Goal: Task Accomplishment & Management: Use online tool/utility

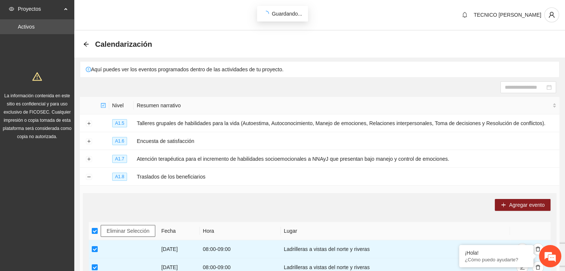
click at [129, 228] on span "Eliminar Selección" at bounding box center [128, 231] width 43 height 8
click at [82, 43] on div "Calendarización" at bounding box center [319, 44] width 491 height 27
click at [84, 43] on icon "arrow-left" at bounding box center [86, 44] width 5 height 5
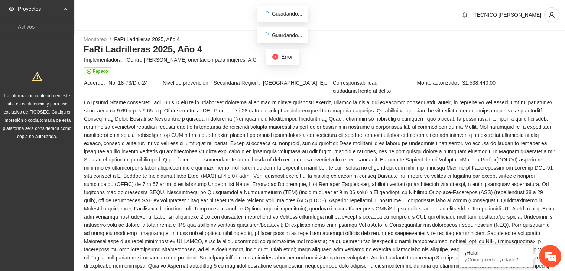
click at [89, 45] on h3 "FaRi Ladrilleras 2025, Año 4" at bounding box center [320, 49] width 472 height 12
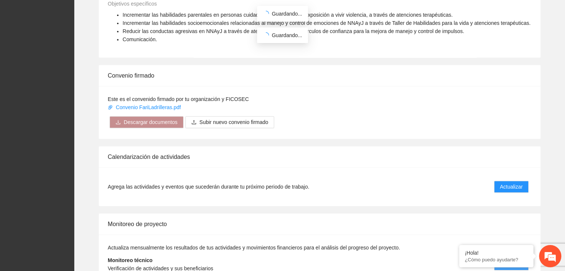
scroll to position [563, 0]
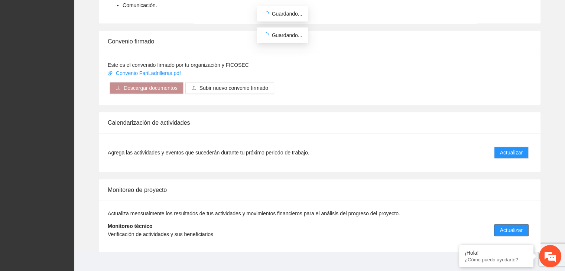
click at [508, 226] on span "Actualizar" at bounding box center [511, 230] width 23 height 8
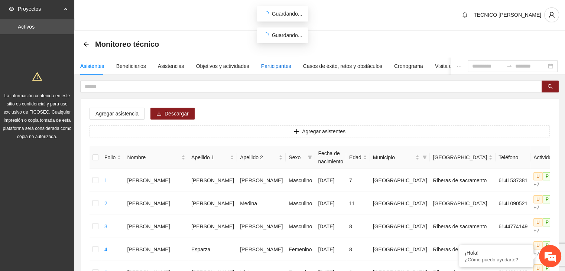
click at [273, 67] on div "Participantes" at bounding box center [276, 66] width 30 height 8
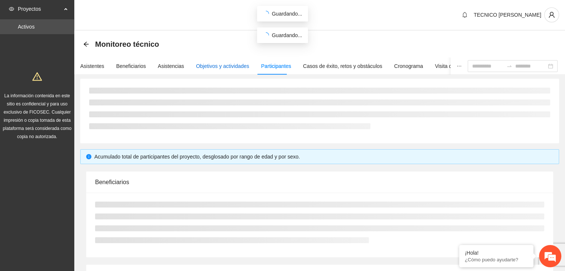
click at [236, 63] on div "Objetivos y actividades" at bounding box center [222, 66] width 53 height 8
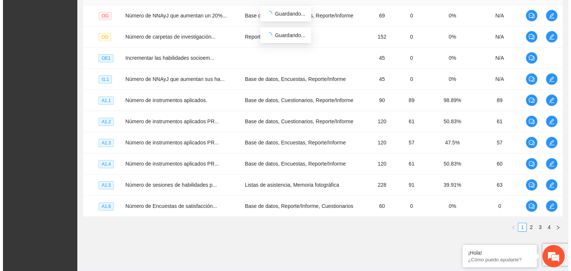
scroll to position [213, 0]
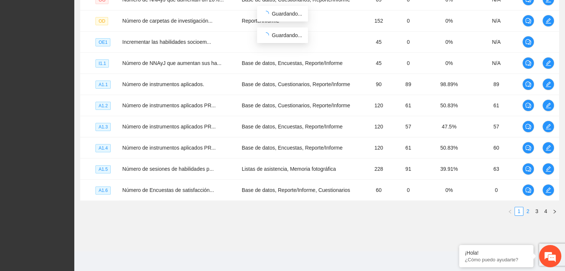
click at [531, 214] on link "2" at bounding box center [528, 211] width 8 height 8
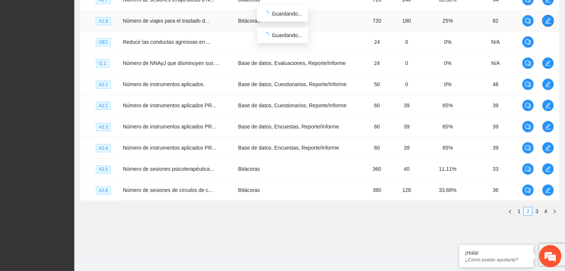
click at [545, 22] on icon "edit" at bounding box center [548, 21] width 6 height 6
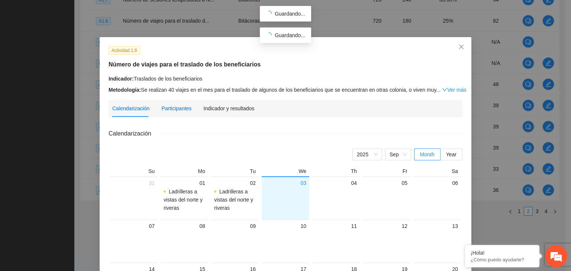
click at [183, 110] on div "Participantes" at bounding box center [176, 108] width 30 height 8
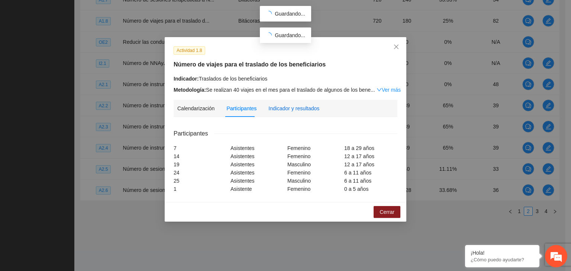
click at [292, 111] on div "Indicador y resultados" at bounding box center [293, 108] width 51 height 8
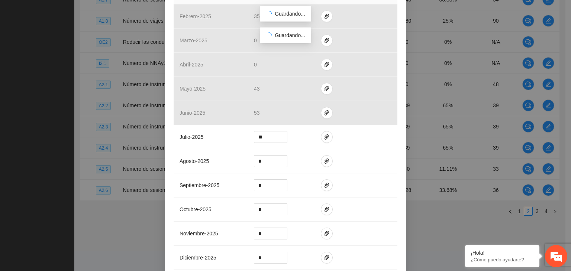
scroll to position [192, 0]
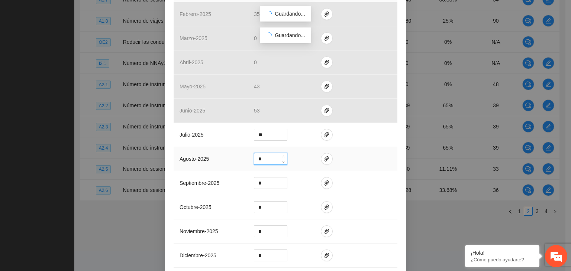
click at [269, 157] on input "*" at bounding box center [270, 158] width 33 height 11
type input "**"
click at [324, 161] on icon "paper-clip" at bounding box center [327, 159] width 6 height 6
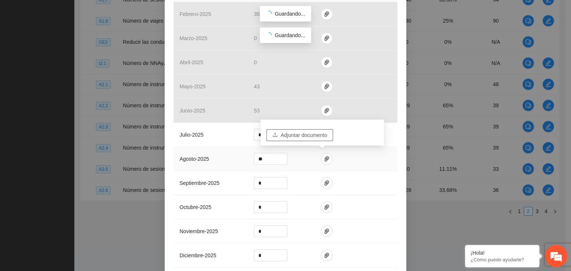
click at [300, 138] on span "Adjuntar documento" at bounding box center [304, 135] width 46 height 8
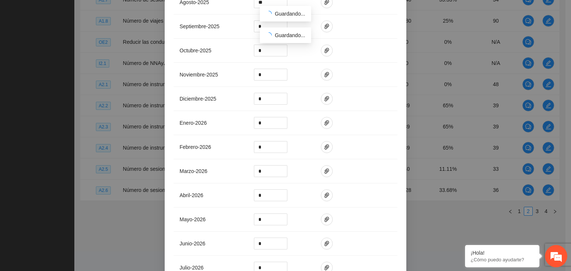
scroll to position [428, 0]
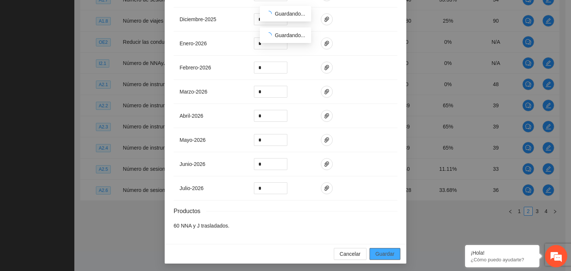
click at [382, 255] on span "Guardar" at bounding box center [384, 254] width 19 height 8
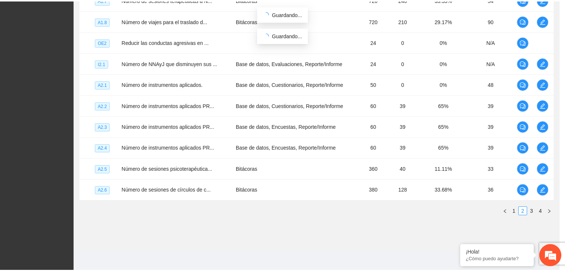
scroll to position [391, 0]
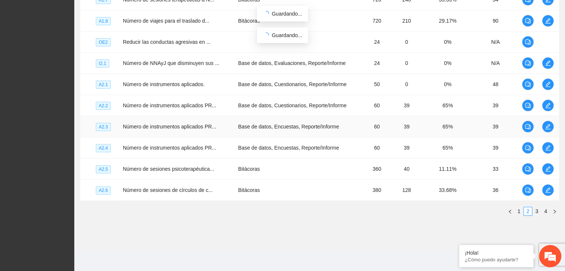
click at [410, 121] on td "39" at bounding box center [406, 126] width 33 height 21
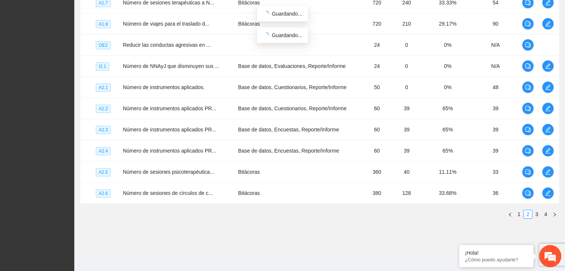
scroll to position [0, 0]
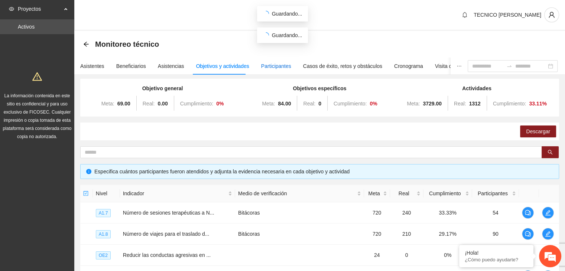
click at [278, 67] on div "Participantes" at bounding box center [276, 66] width 30 height 8
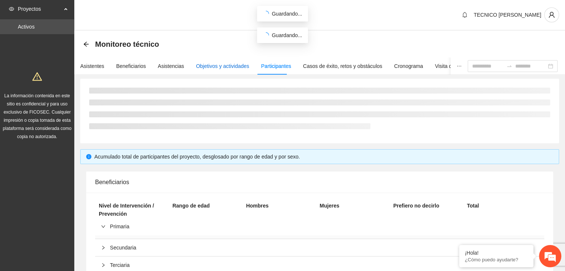
click at [239, 66] on div "Objetivos y actividades" at bounding box center [222, 66] width 53 height 8
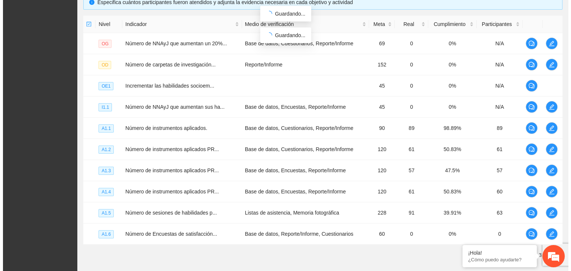
scroll to position [170, 0]
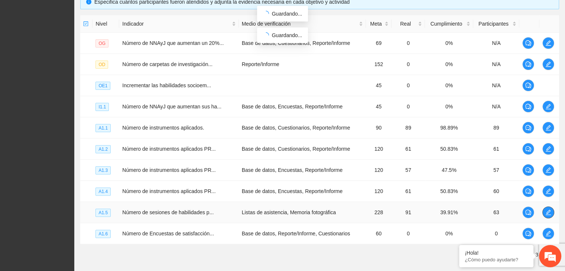
click at [553, 211] on span "edit" at bounding box center [548, 213] width 11 height 6
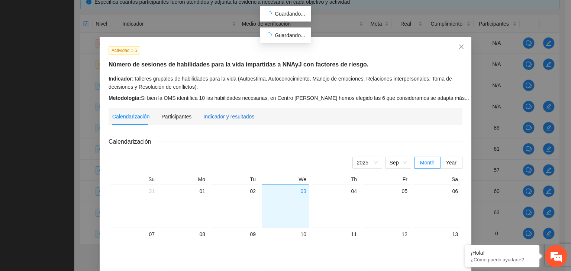
click at [228, 113] on div "Indicador y resultados" at bounding box center [228, 117] width 51 height 8
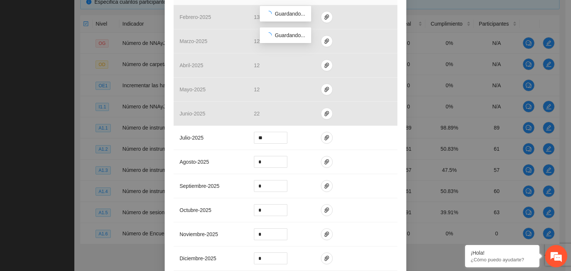
scroll to position [215, 0]
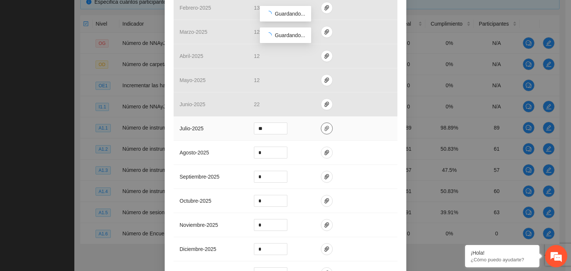
click at [324, 129] on icon "paper-clip" at bounding box center [327, 129] width 6 height 6
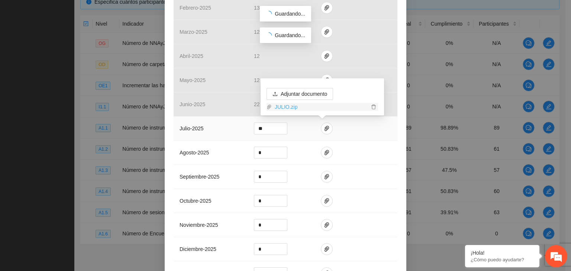
click at [276, 106] on link "JULIO.zip" at bounding box center [320, 107] width 97 height 8
click at [262, 153] on input "*" at bounding box center [270, 152] width 33 height 11
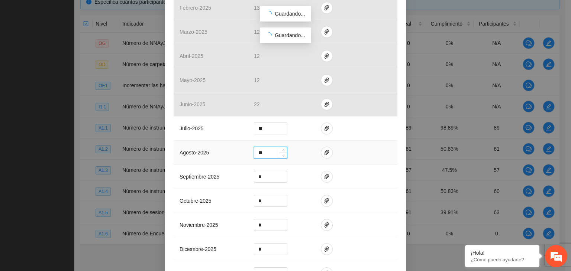
click at [263, 153] on input "**" at bounding box center [270, 152] width 33 height 11
type input "*"
type input "**"
click at [324, 152] on icon "paper-clip" at bounding box center [327, 153] width 6 height 6
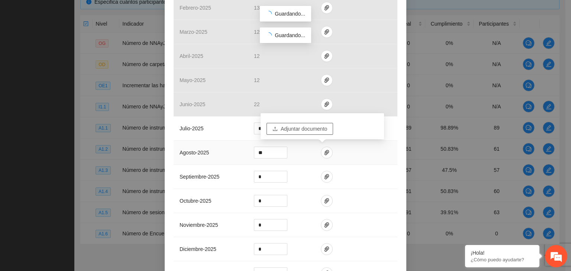
click at [286, 127] on span "Adjuntar documento" at bounding box center [304, 129] width 46 height 8
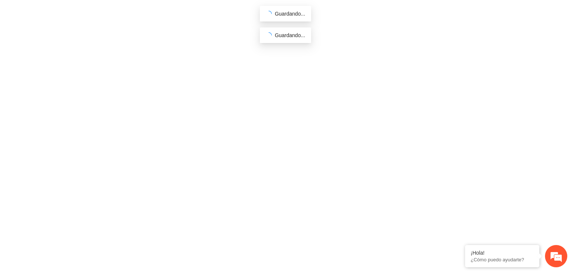
scroll to position [0, 0]
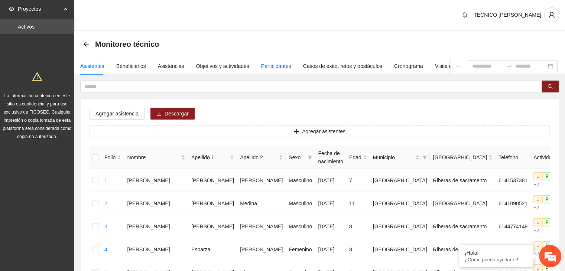
click at [272, 66] on div "Participantes" at bounding box center [276, 66] width 30 height 8
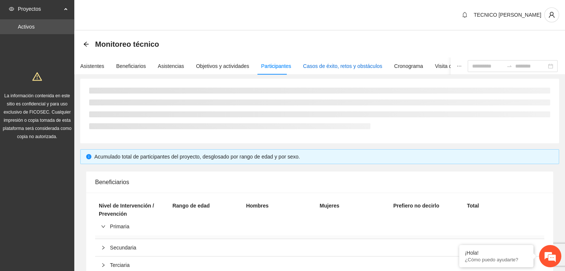
click at [326, 64] on div "Casos de éxito, retos y obstáculos" at bounding box center [342, 66] width 79 height 8
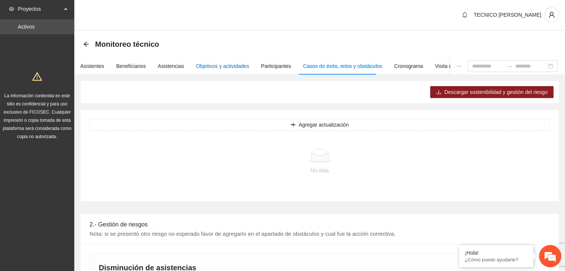
click at [216, 65] on div "Objetivos y actividades" at bounding box center [222, 66] width 53 height 8
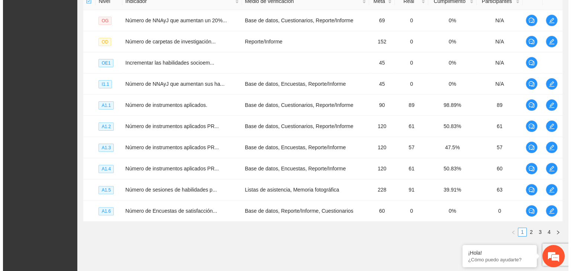
scroll to position [200, 0]
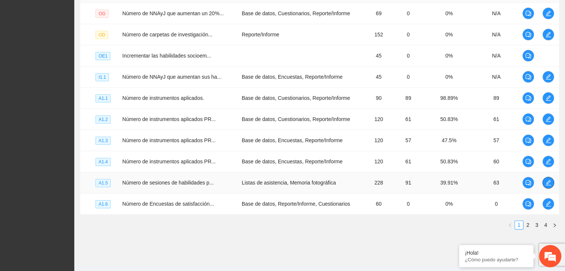
click at [549, 182] on icon "edit" at bounding box center [548, 183] width 6 height 6
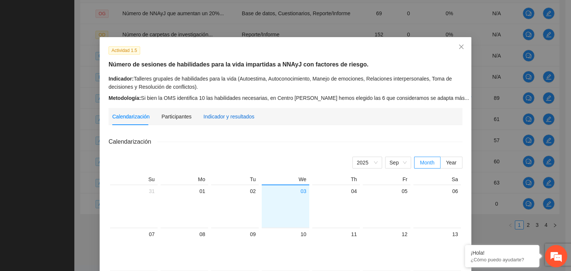
click at [217, 116] on div "Indicador y resultados" at bounding box center [228, 117] width 51 height 8
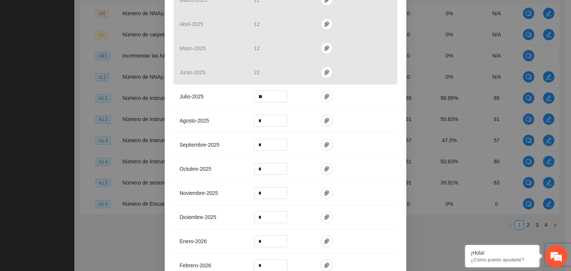
scroll to position [248, 0]
click at [263, 122] on input "*" at bounding box center [270, 119] width 33 height 11
type input "**"
click at [324, 120] on icon "paper-clip" at bounding box center [327, 120] width 6 height 6
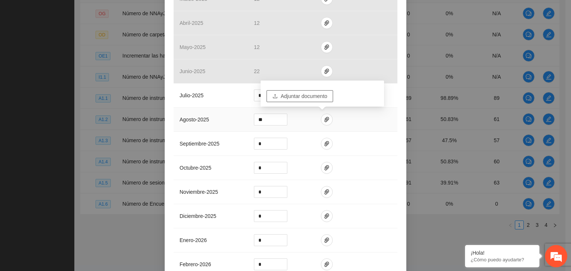
click at [298, 90] on button "Adjuntar documento" at bounding box center [299, 96] width 67 height 12
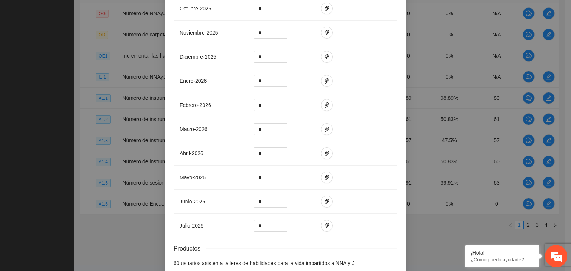
scroll to position [446, 0]
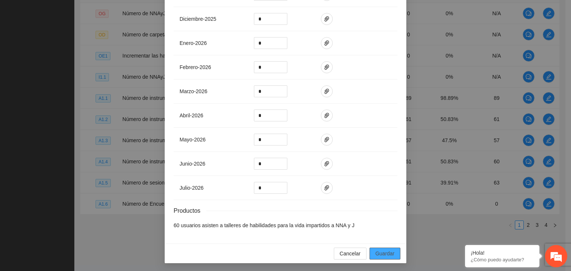
click at [388, 255] on span "Guardar" at bounding box center [384, 254] width 19 height 8
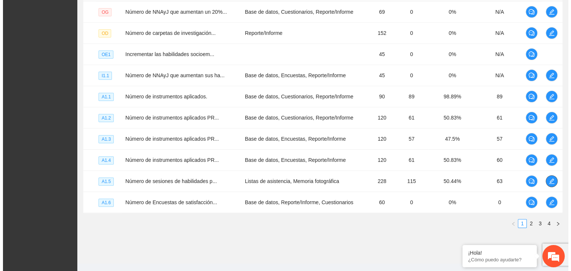
scroll to position [203, 0]
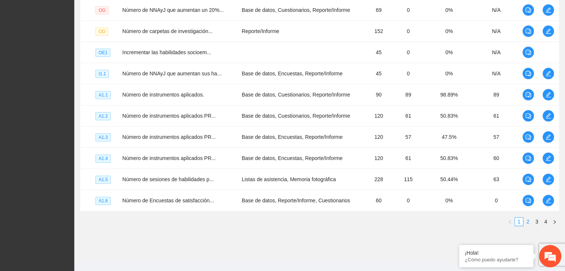
click at [527, 224] on link "2" at bounding box center [528, 222] width 8 height 8
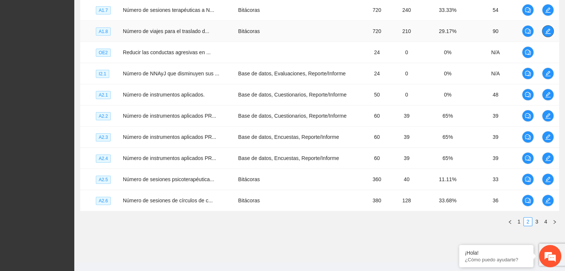
click at [548, 30] on icon "edit" at bounding box center [548, 31] width 6 height 6
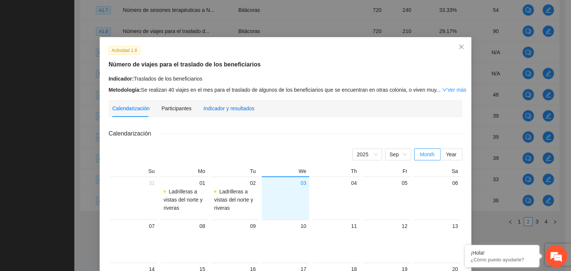
click at [204, 110] on div "Indicador y resultados" at bounding box center [228, 108] width 51 height 8
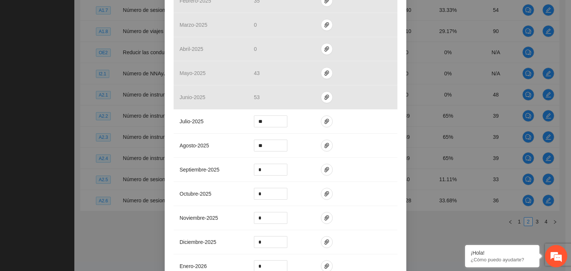
scroll to position [209, 0]
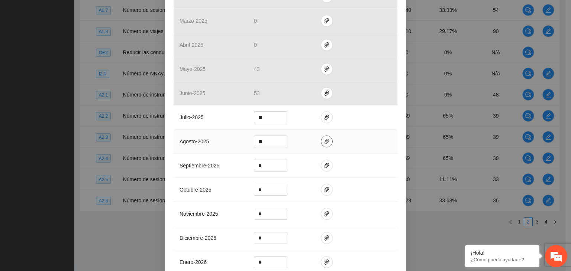
click at [324, 142] on icon "paper-clip" at bounding box center [326, 141] width 4 height 5
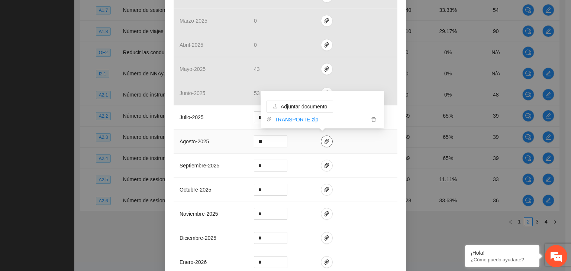
click at [324, 142] on icon "paper-clip" at bounding box center [326, 141] width 4 height 5
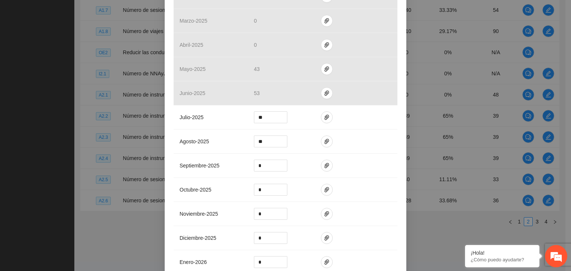
click at [565, 107] on div "Actividad 1.8 Número de viajes para el traslado de los beneficiarios Indicador:…" at bounding box center [285, 135] width 571 height 271
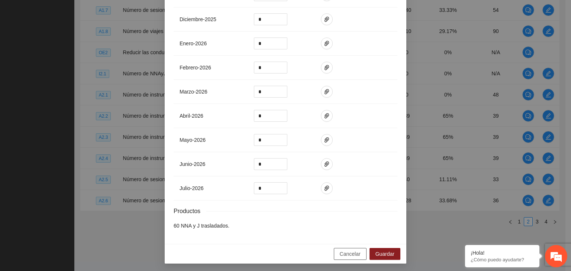
click at [349, 257] on button "Cancelar" at bounding box center [350, 254] width 33 height 12
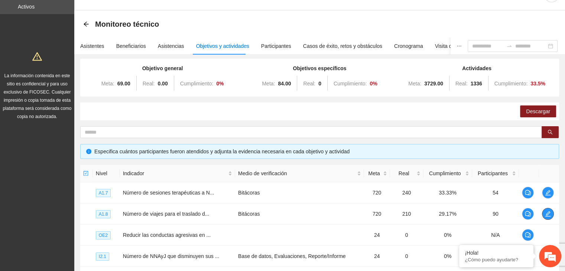
scroll to position [0, 0]
